Goal: Information Seeking & Learning: Learn about a topic

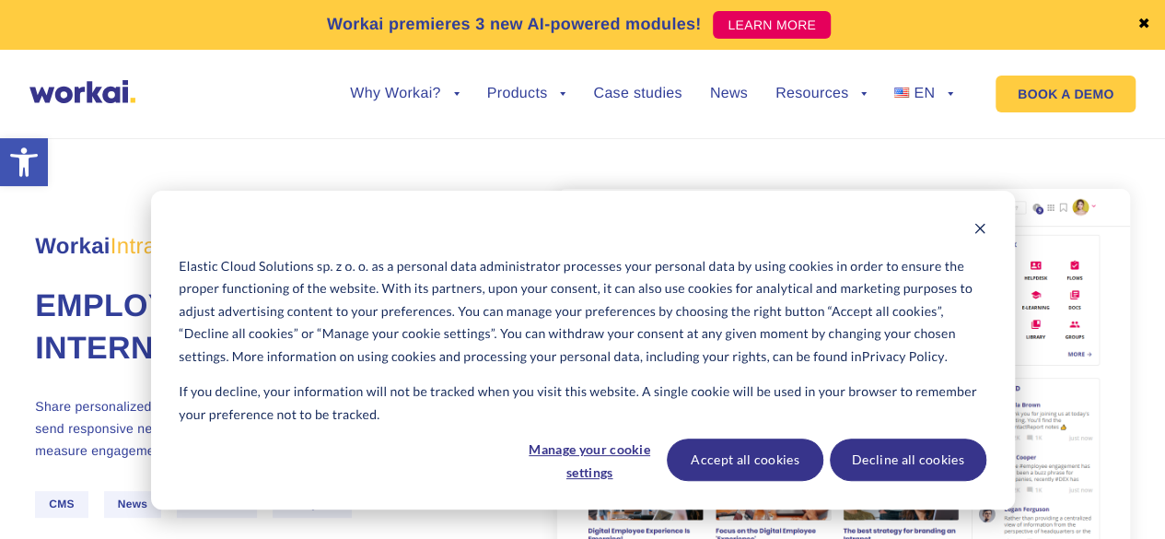
click at [905, 82] on ul "Why Workai? back Why Workai? Intranet ROI calculator Security Products back Wor…" at bounding box center [637, 94] width 631 height 70
click at [935, 96] on link "EN" at bounding box center [923, 94] width 59 height 15
click at [902, 153] on span "PL" at bounding box center [910, 150] width 18 height 16
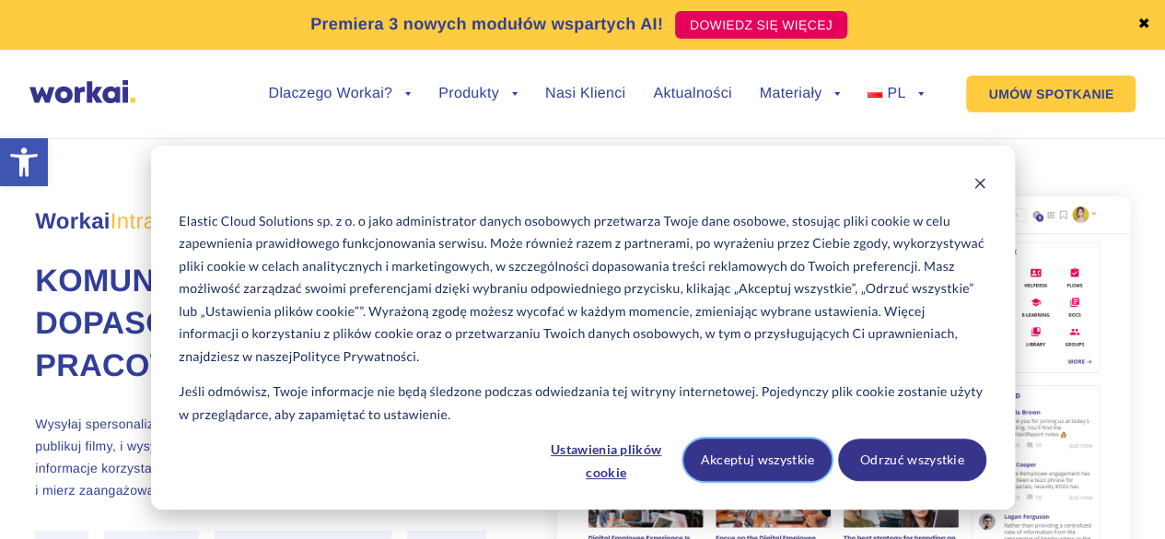
click at [707, 458] on button "Akceptuj wszystkie" at bounding box center [757, 459] width 148 height 42
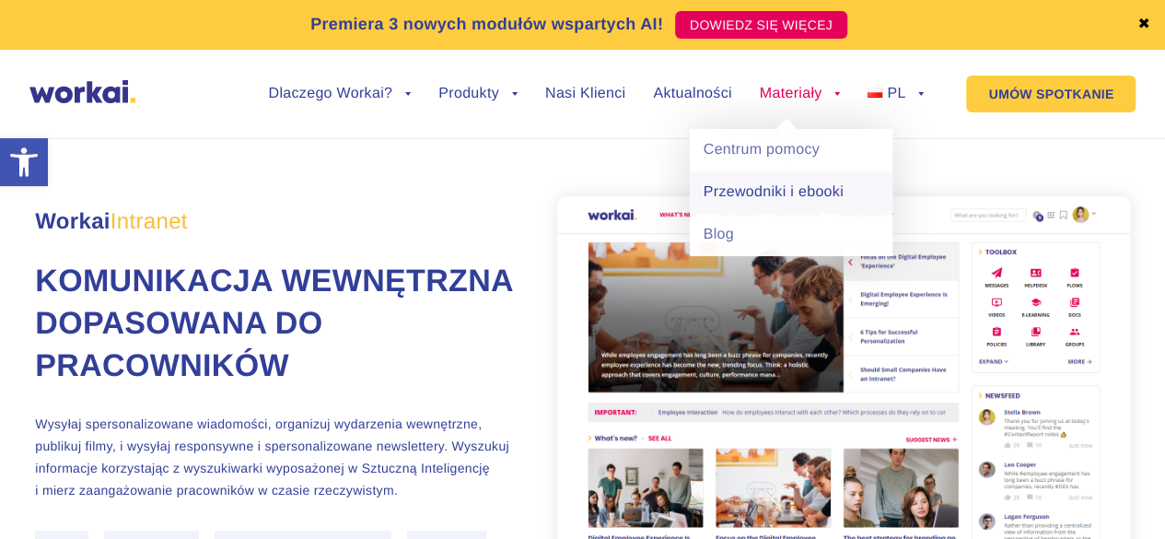
click at [795, 194] on link "Przewodniki i ebooki" at bounding box center [791, 192] width 203 height 42
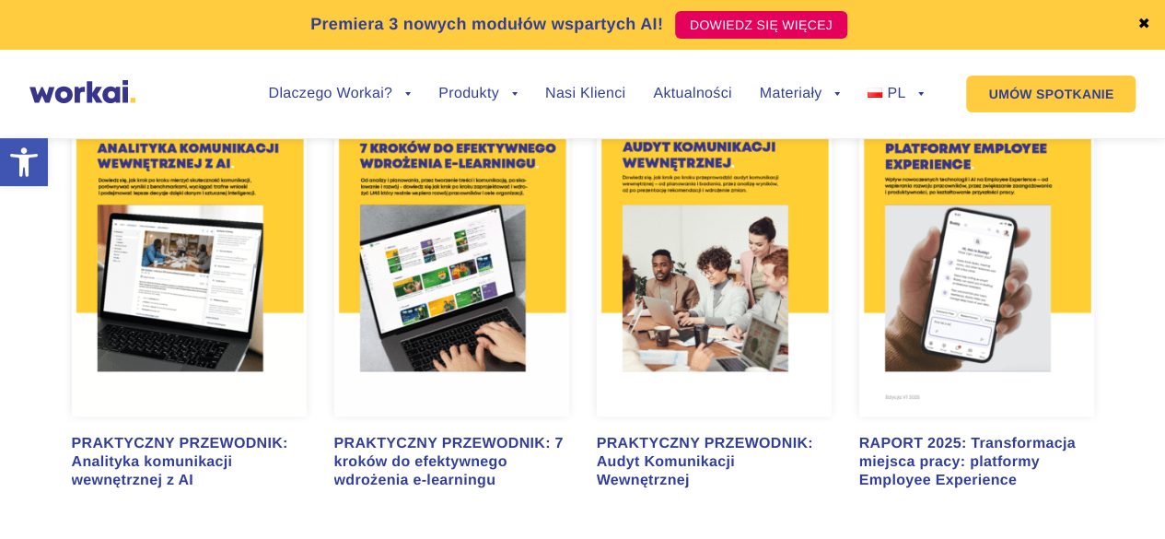
scroll to position [1122, 0]
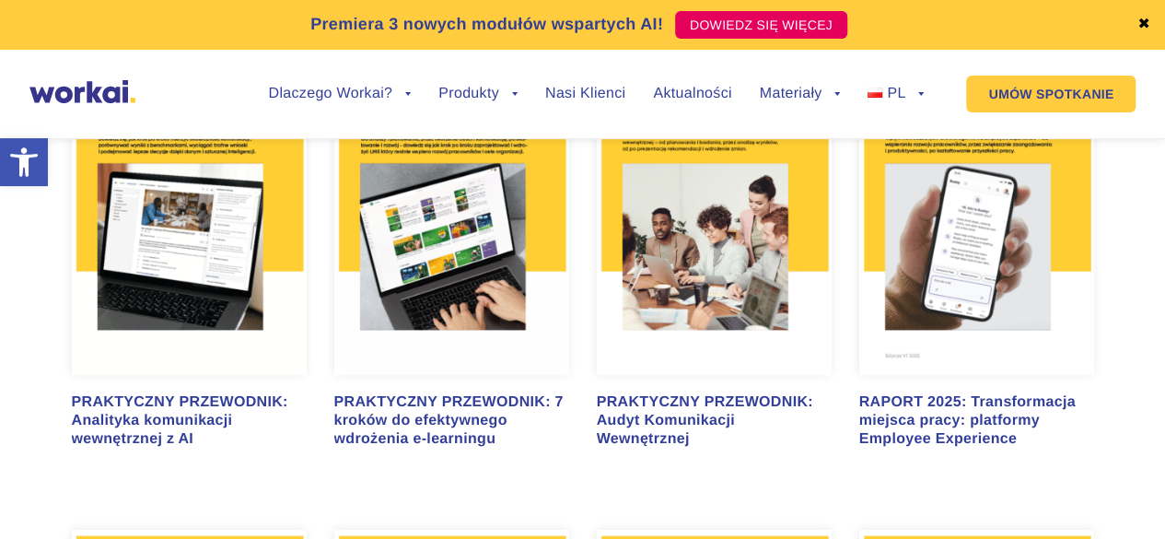
click at [967, 426] on div "RAPORT 2025: Transformacja miejsca pracy: platformy Employee Experience" at bounding box center [976, 420] width 235 height 55
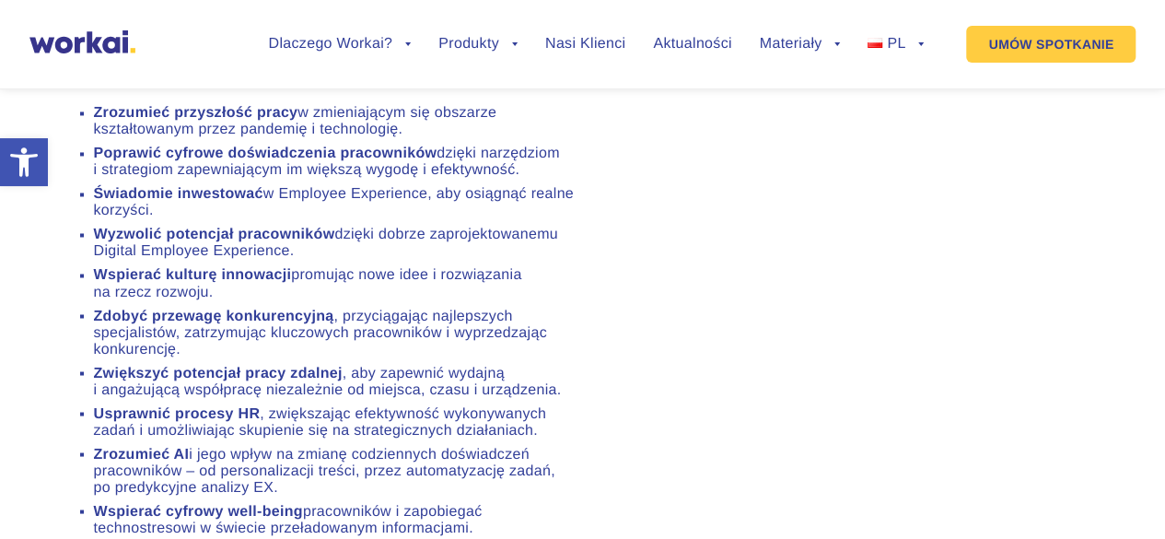
scroll to position [1471, 0]
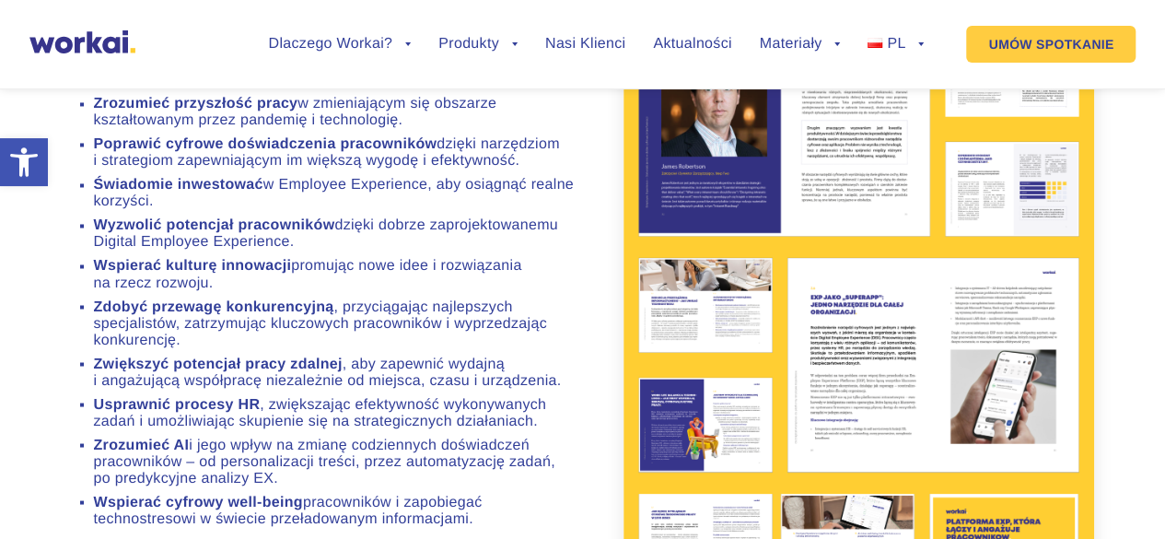
click at [989, 366] on img at bounding box center [858, 247] width 470 height 950
click at [921, 179] on img at bounding box center [858, 247] width 470 height 950
click at [702, 419] on img at bounding box center [858, 247] width 470 height 950
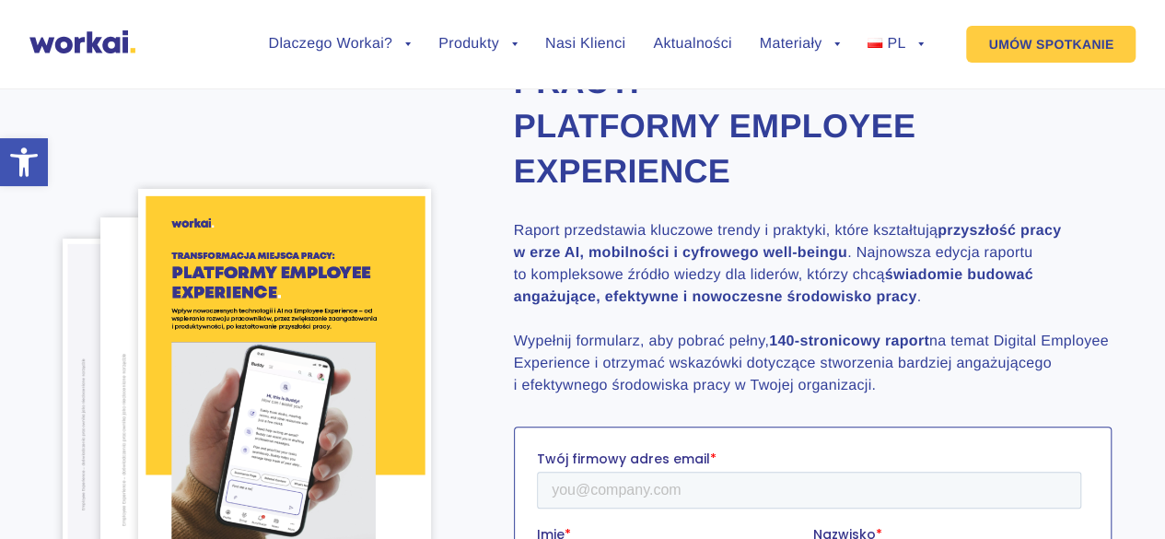
scroll to position [0, 0]
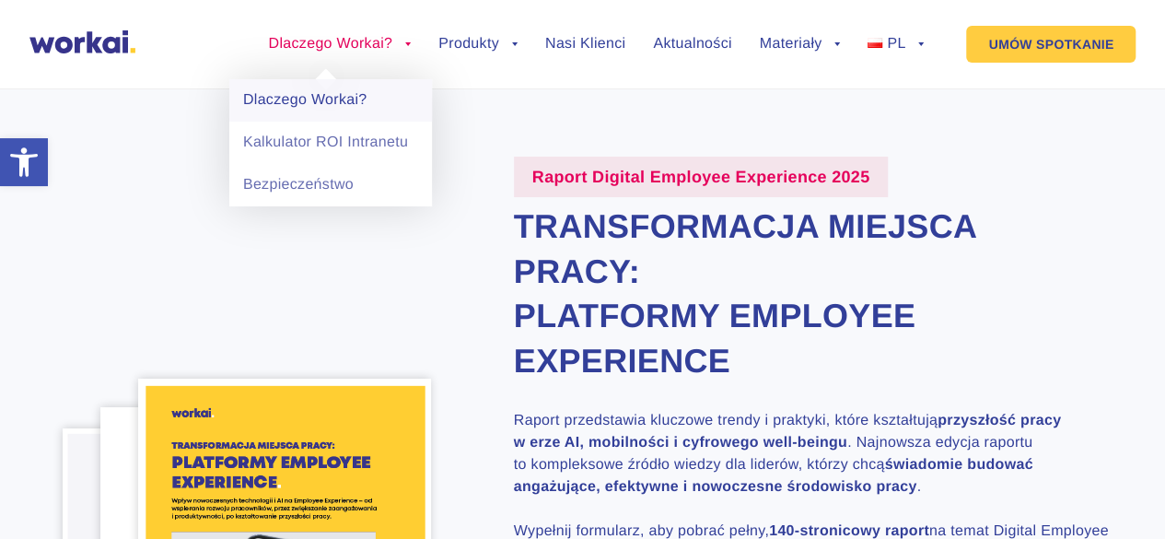
click at [331, 96] on link "Dlaczego Workai?" at bounding box center [330, 100] width 203 height 42
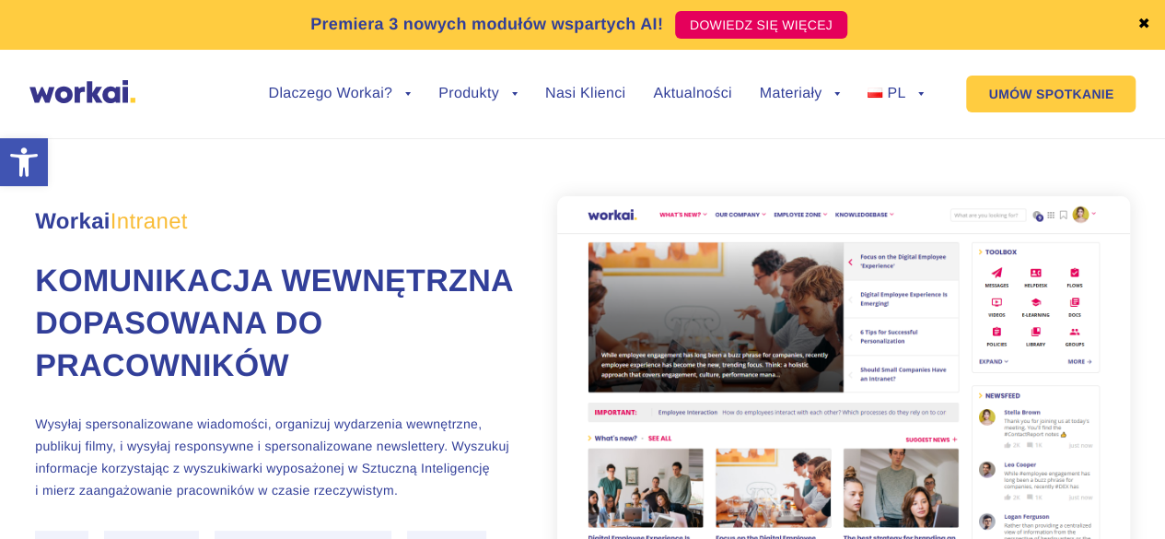
click at [43, 88] on img at bounding box center [82, 91] width 106 height 23
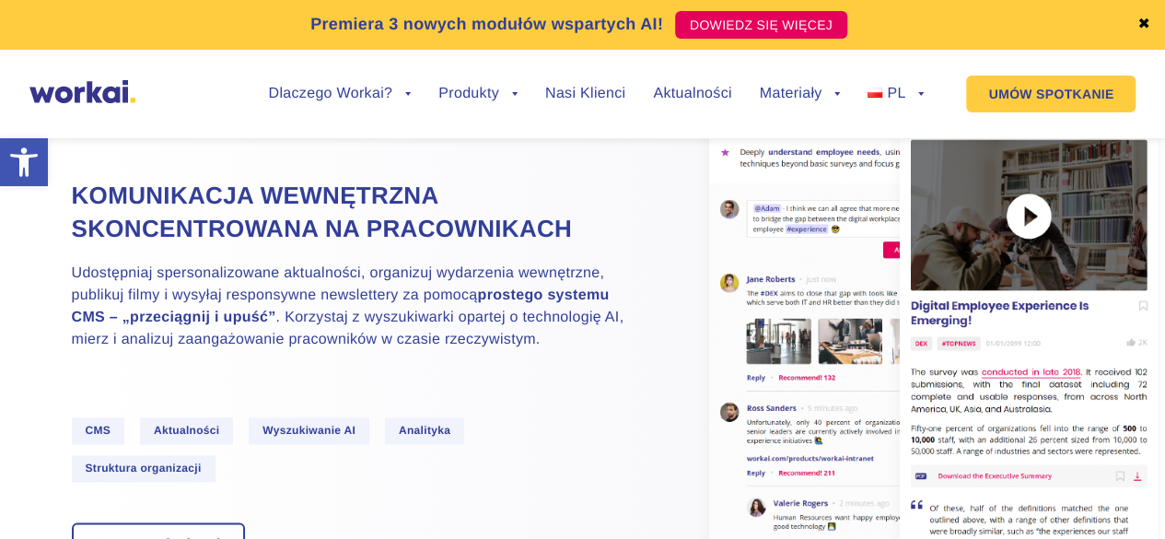
scroll to position [1078, 0]
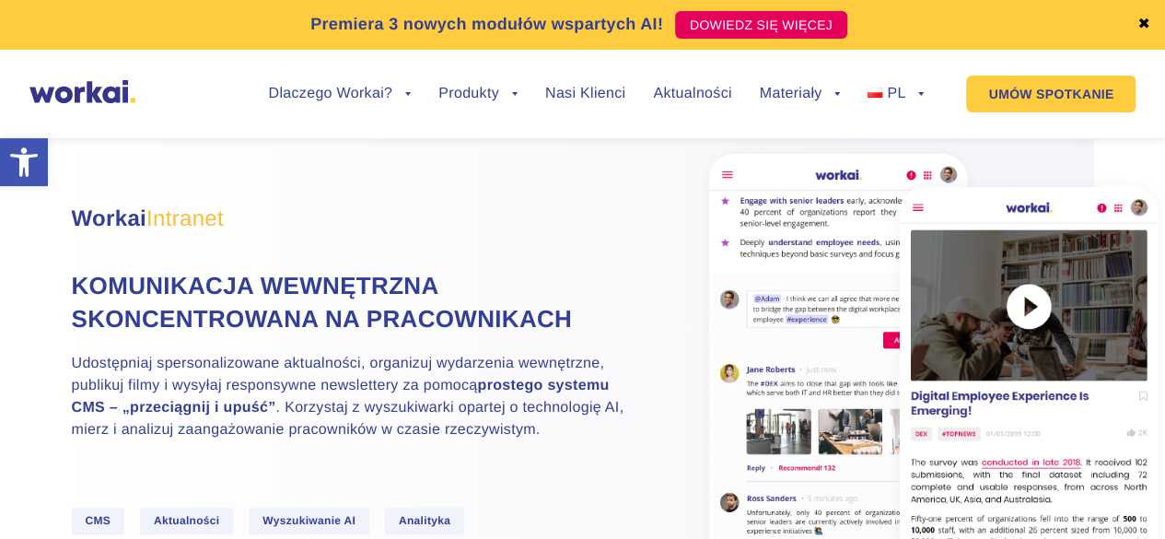
drag, startPoint x: 1171, startPoint y: 127, endPoint x: 1166, endPoint y: 81, distance: 46.4
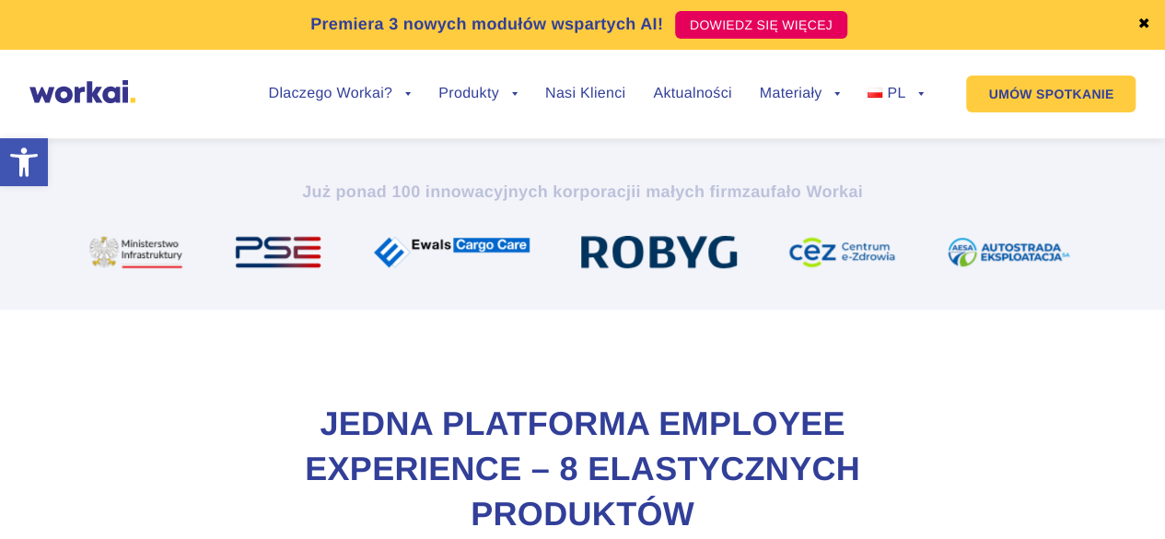
scroll to position [0, 0]
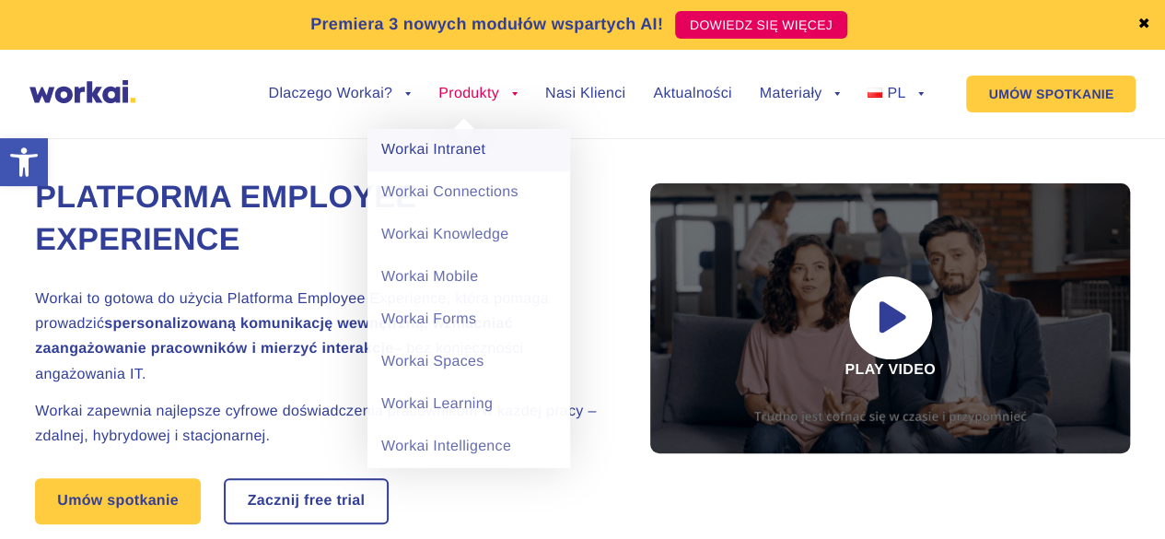
click at [470, 145] on link "Workai Intranet" at bounding box center [468, 150] width 203 height 42
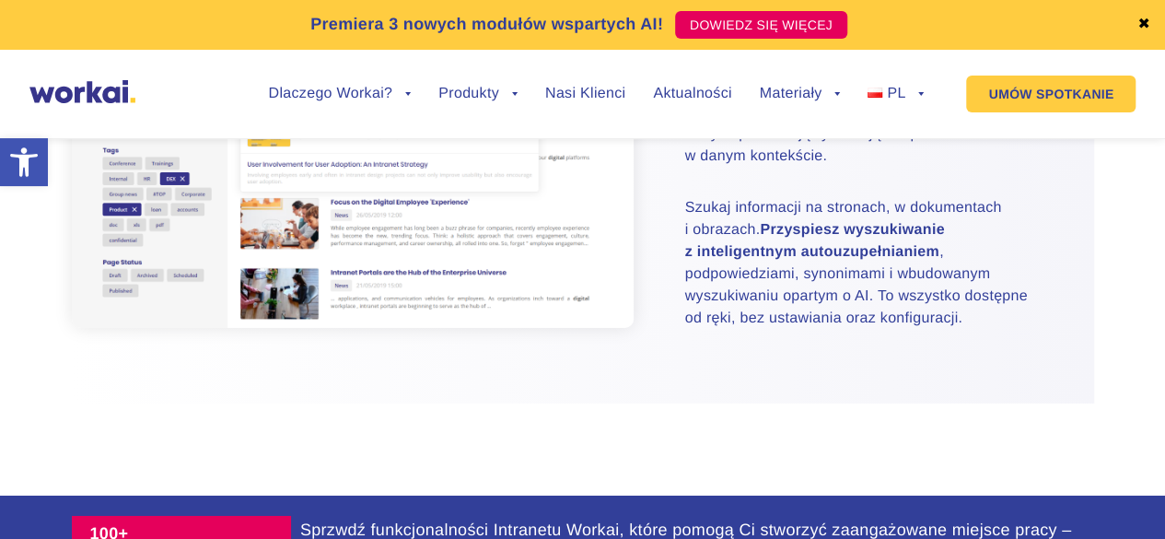
scroll to position [2734, 0]
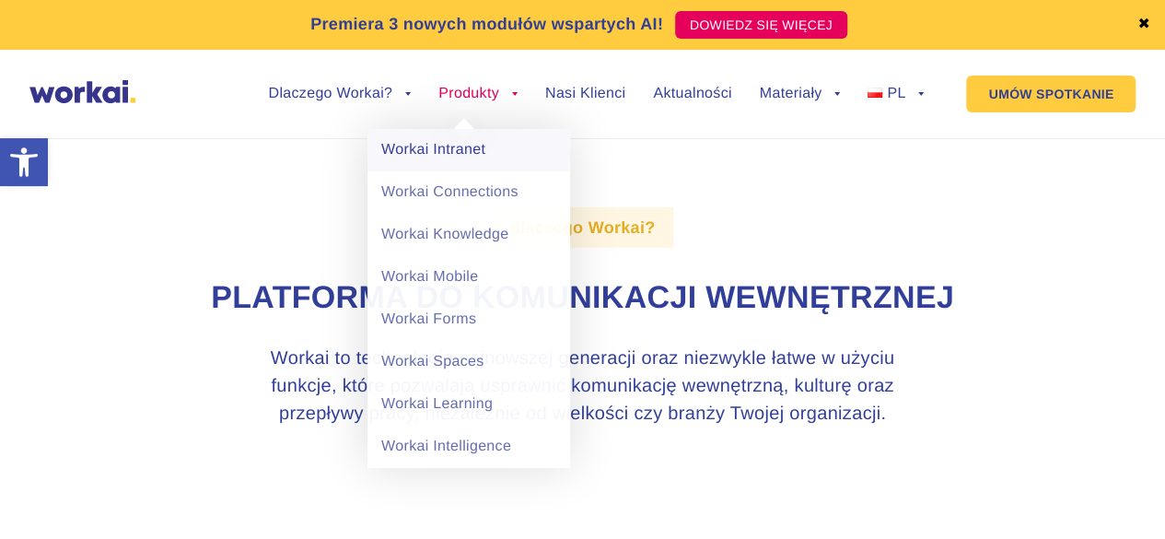
click at [478, 152] on link "Workai Intranet" at bounding box center [468, 150] width 203 height 42
